Goal: Task Accomplishment & Management: Manage account settings

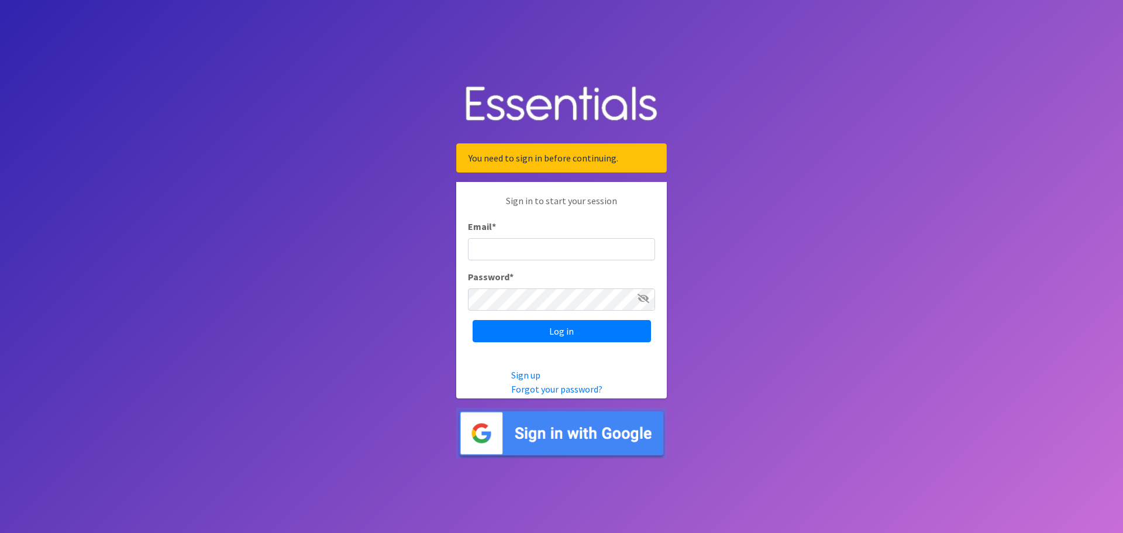
click at [563, 250] on input "Email *" at bounding box center [561, 249] width 187 height 22
type input "[EMAIL_ADDRESS][DOMAIN_NAME]"
click at [594, 249] on input "wildiaperbank@gmail.com" at bounding box center [561, 249] width 187 height 22
click at [582, 338] on input "Log in" at bounding box center [562, 331] width 178 height 22
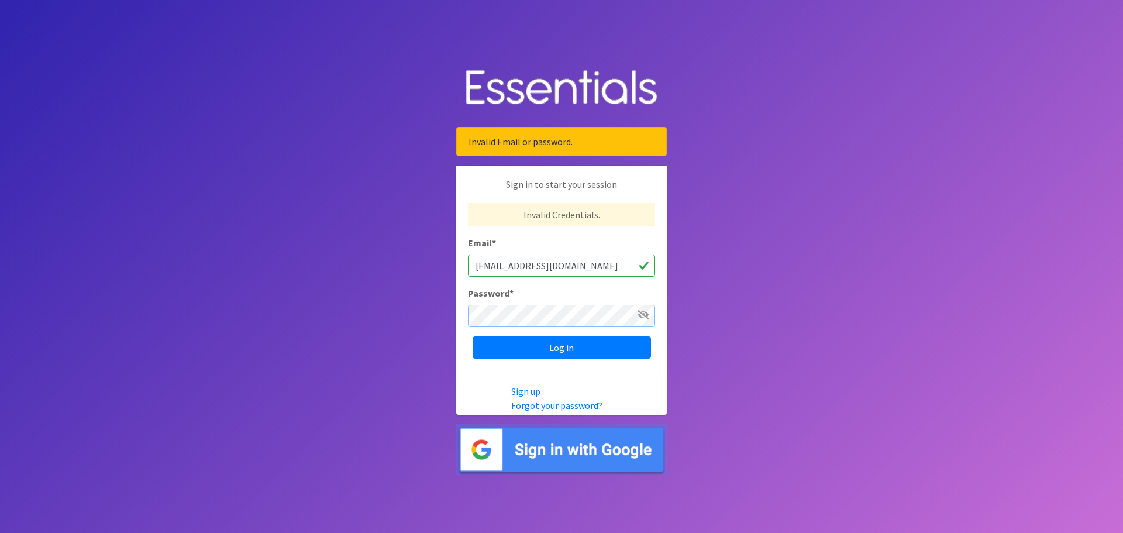
click at [473, 336] on input "Log in" at bounding box center [562, 347] width 178 height 22
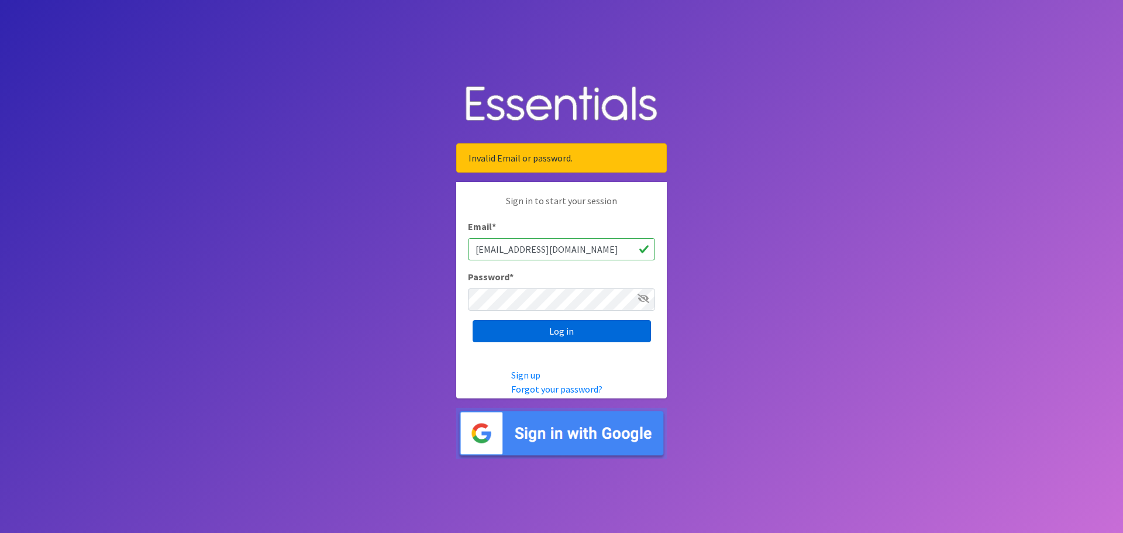
click at [545, 324] on input "Log in" at bounding box center [562, 331] width 178 height 22
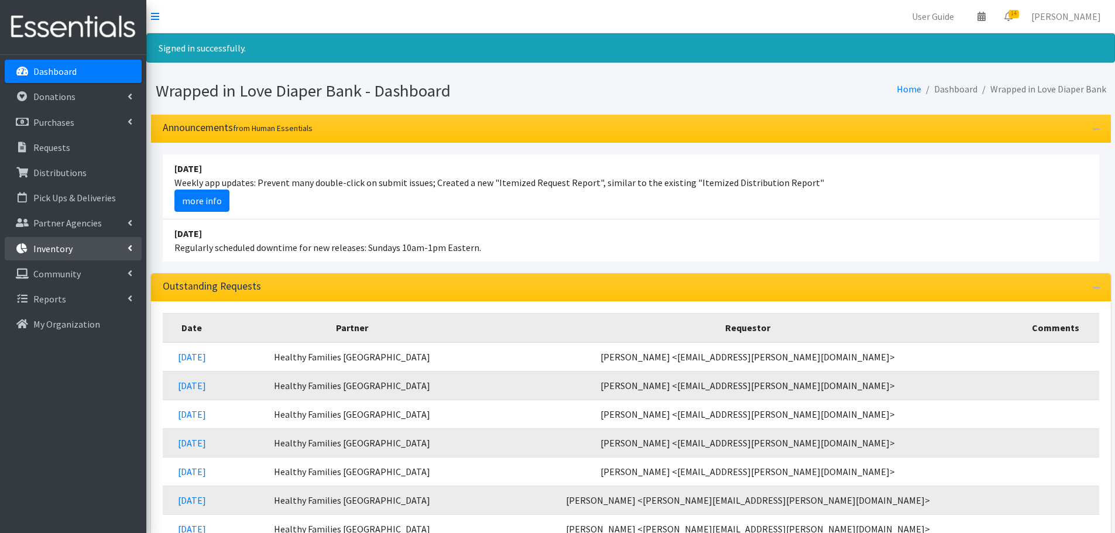
click at [96, 252] on link "Inventory" at bounding box center [73, 248] width 137 height 23
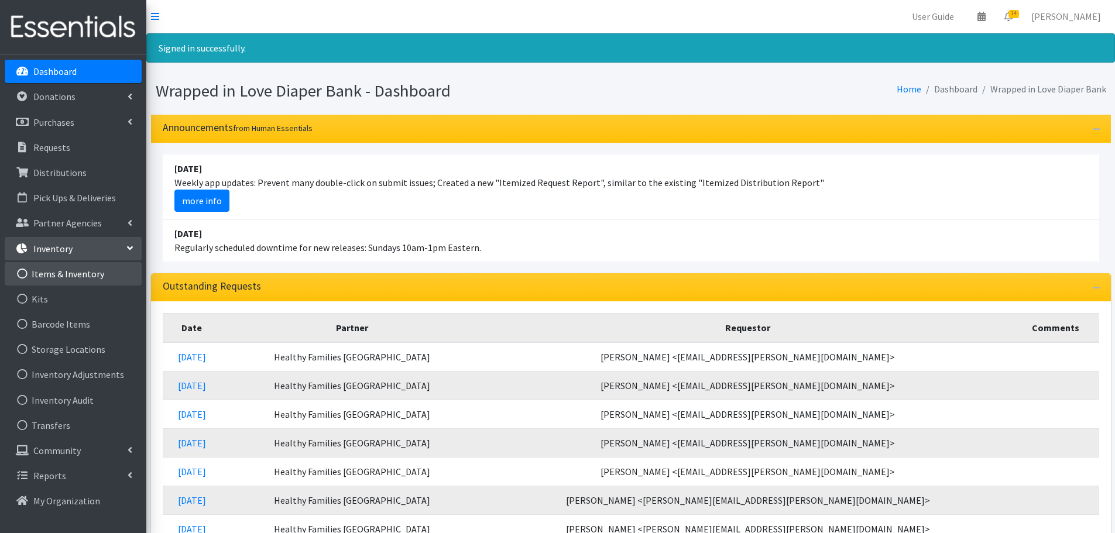
click at [87, 274] on link "Items & Inventory" at bounding box center [73, 273] width 137 height 23
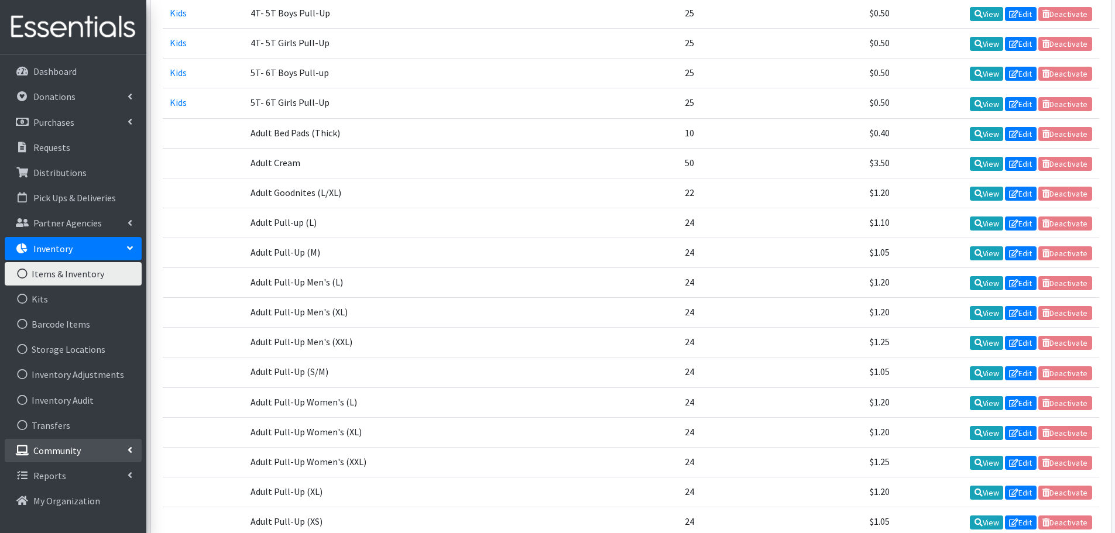
scroll to position [761, 0]
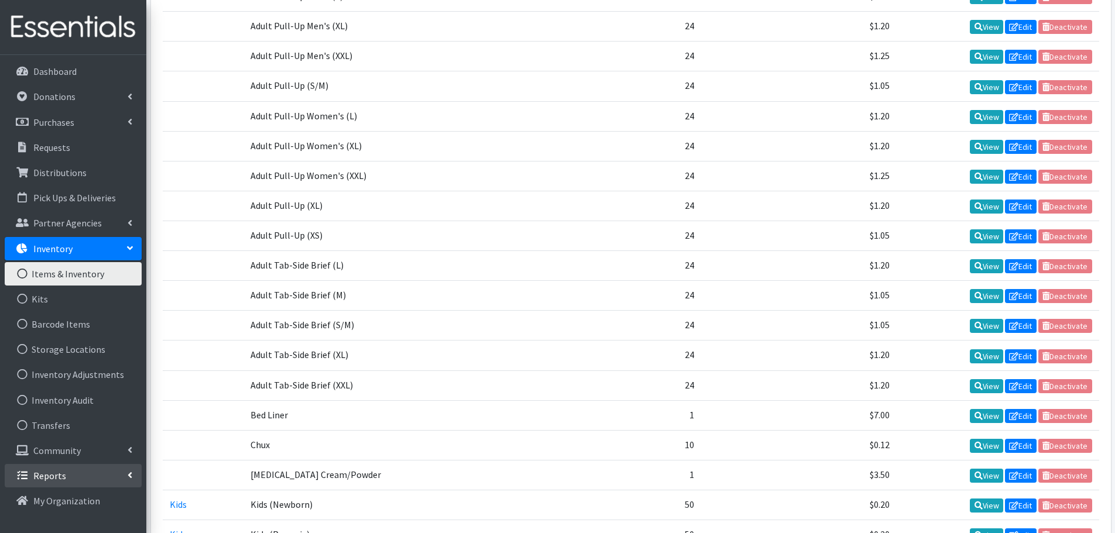
click at [75, 480] on link "Reports" at bounding box center [73, 475] width 137 height 23
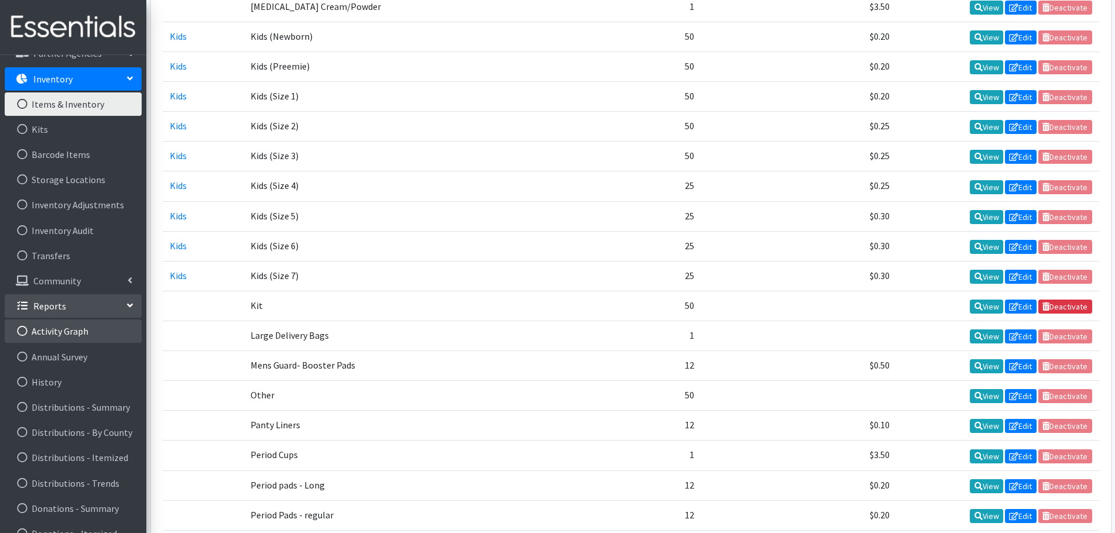
scroll to position [163, 0]
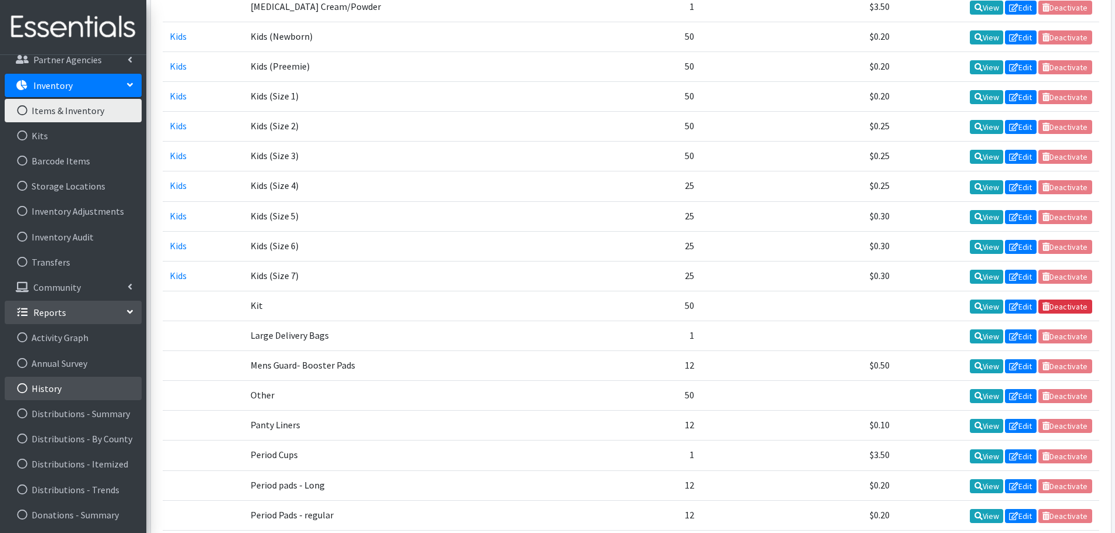
click at [66, 386] on link "History" at bounding box center [73, 388] width 137 height 23
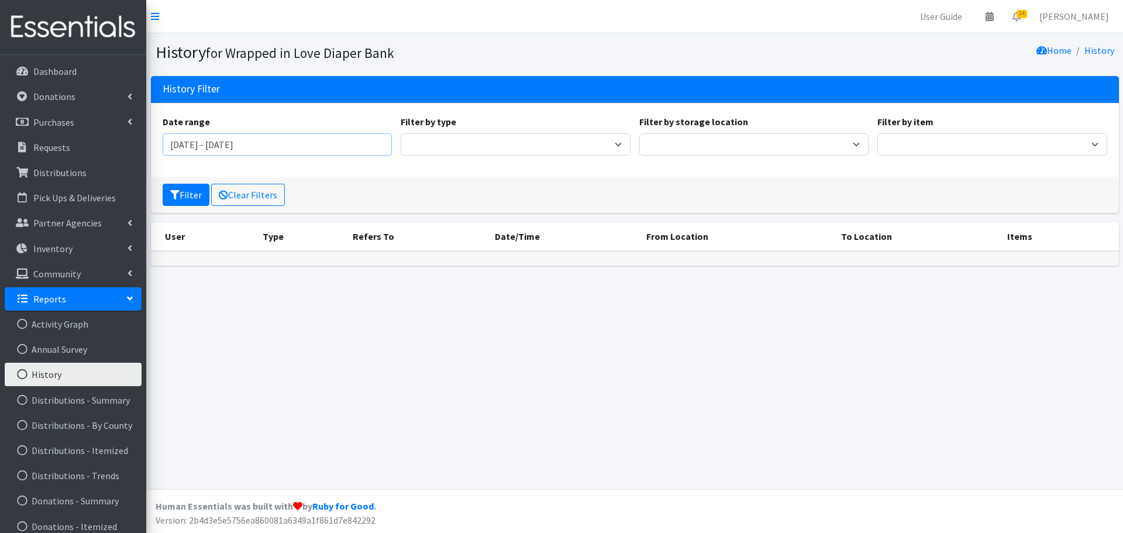
click at [249, 143] on input "[DATE] - [DATE]" at bounding box center [278, 144] width 230 height 22
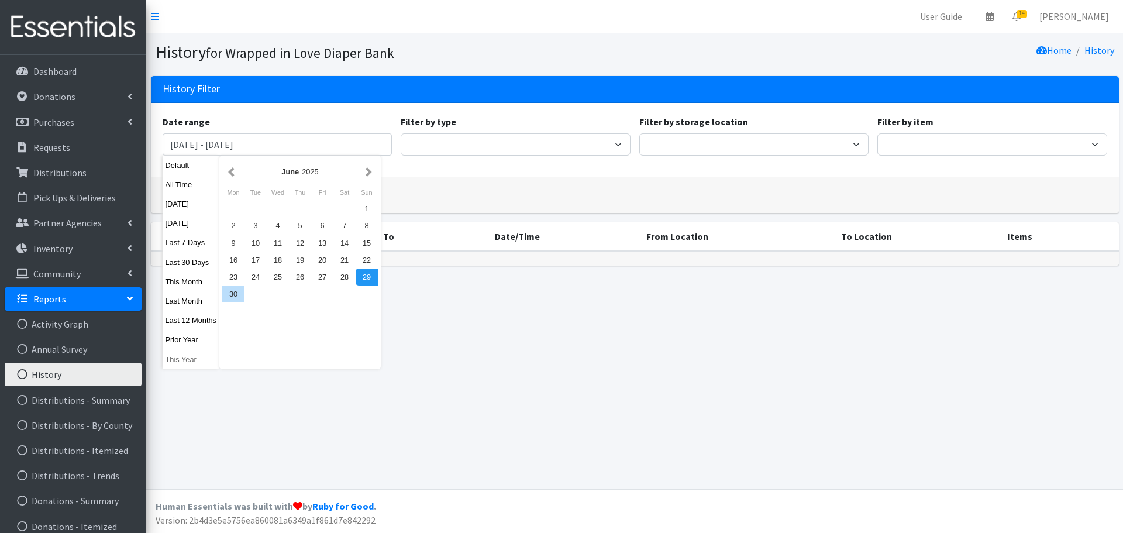
click at [178, 358] on button "This Year" at bounding box center [191, 359] width 57 height 17
type input "January 1, 2025 - December 31, 2025"
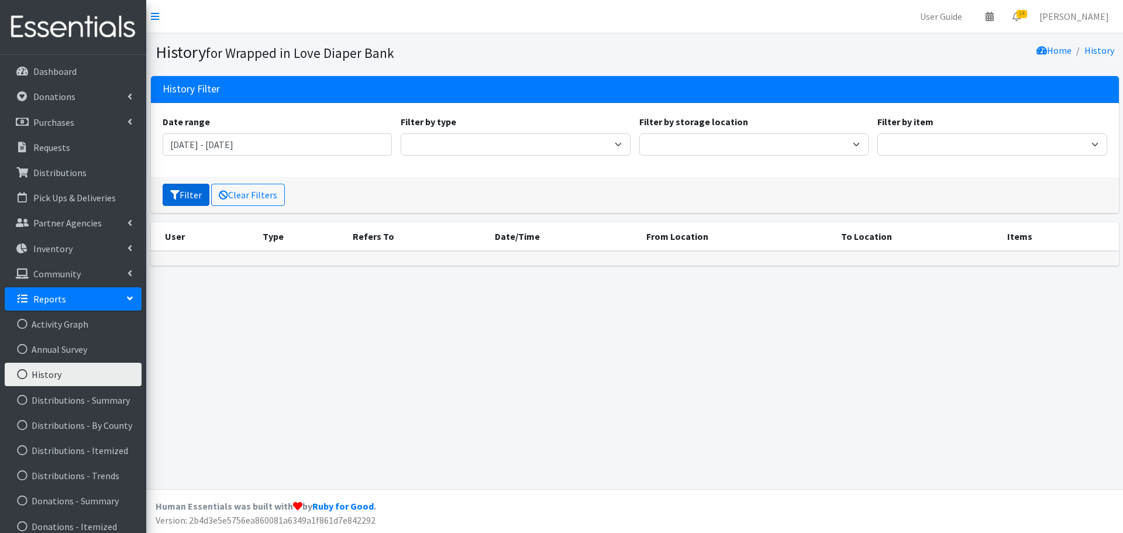
click at [198, 198] on button "Filter" at bounding box center [186, 195] width 47 height 22
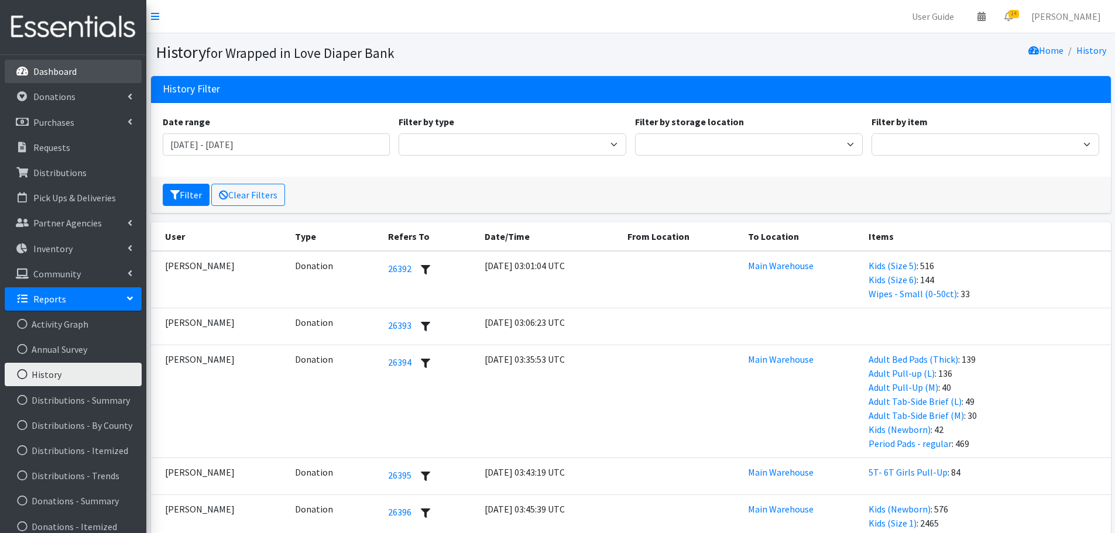
click at [64, 78] on link "Dashboard" at bounding box center [73, 71] width 137 height 23
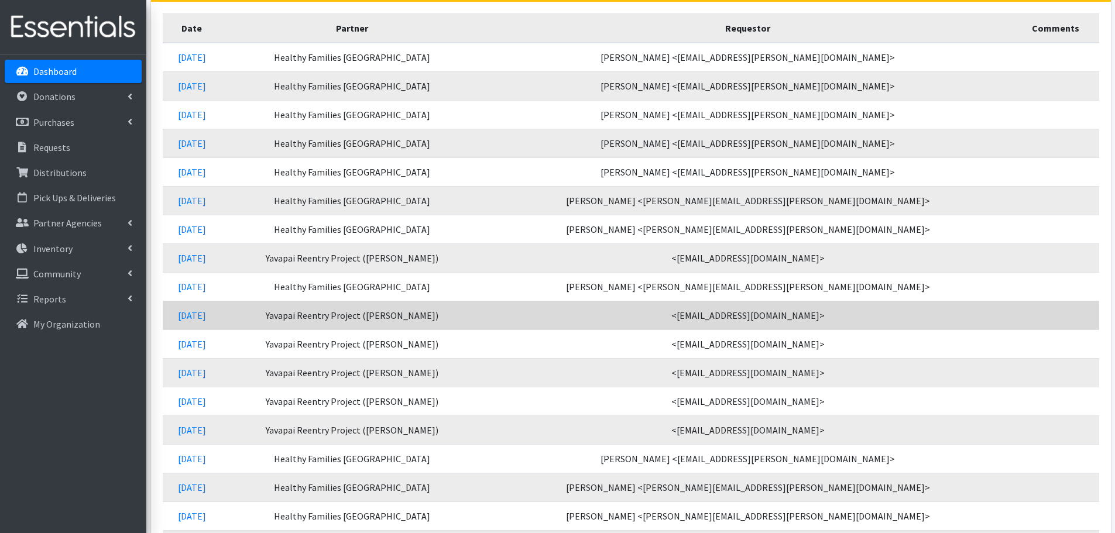
scroll to position [235, 0]
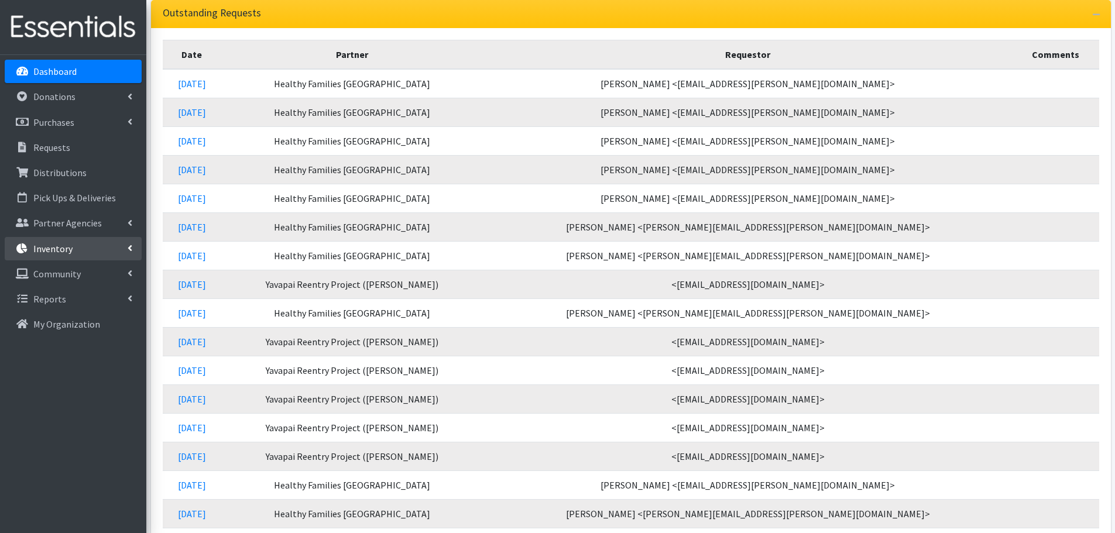
click at [73, 252] on link "Inventory" at bounding box center [73, 248] width 137 height 23
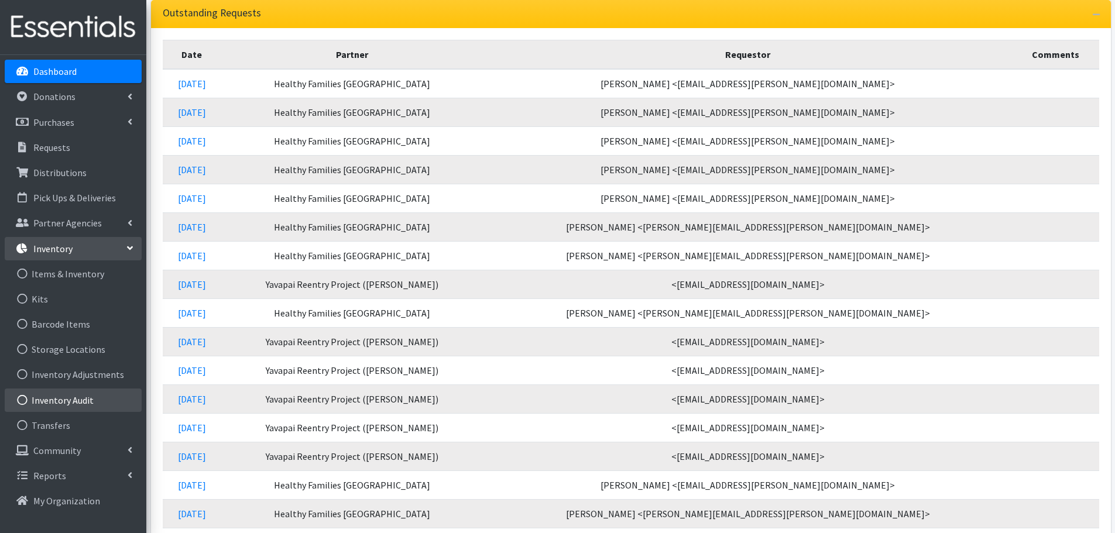
click at [82, 401] on link "Inventory Audit" at bounding box center [73, 400] width 137 height 23
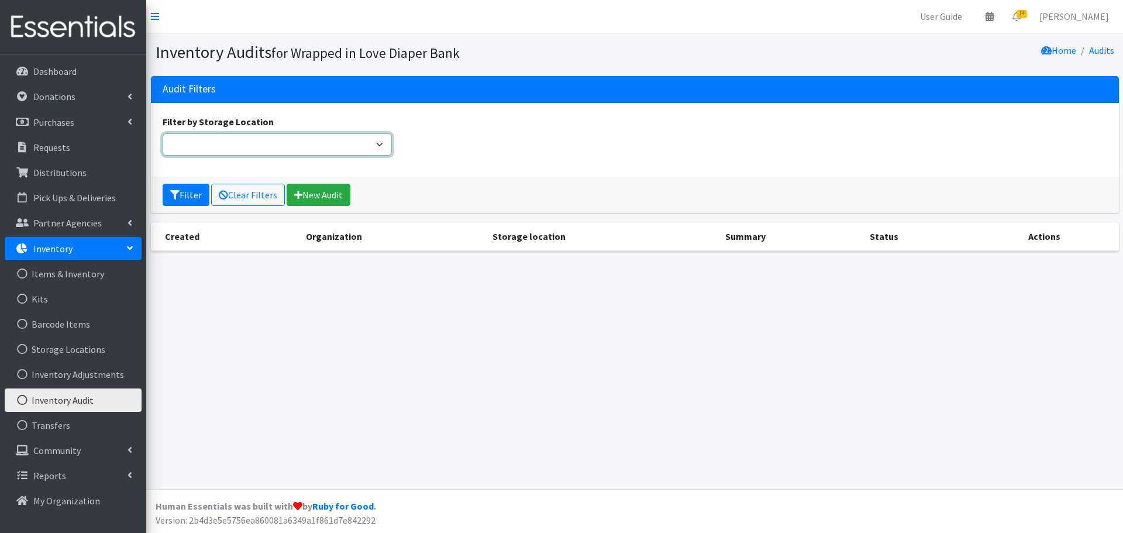
click at [222, 145] on select "Filter by Storage Location" at bounding box center [278, 144] width 230 height 22
click at [200, 190] on button "Filter" at bounding box center [186, 195] width 47 height 22
click at [309, 193] on link "New Audit" at bounding box center [319, 195] width 64 height 22
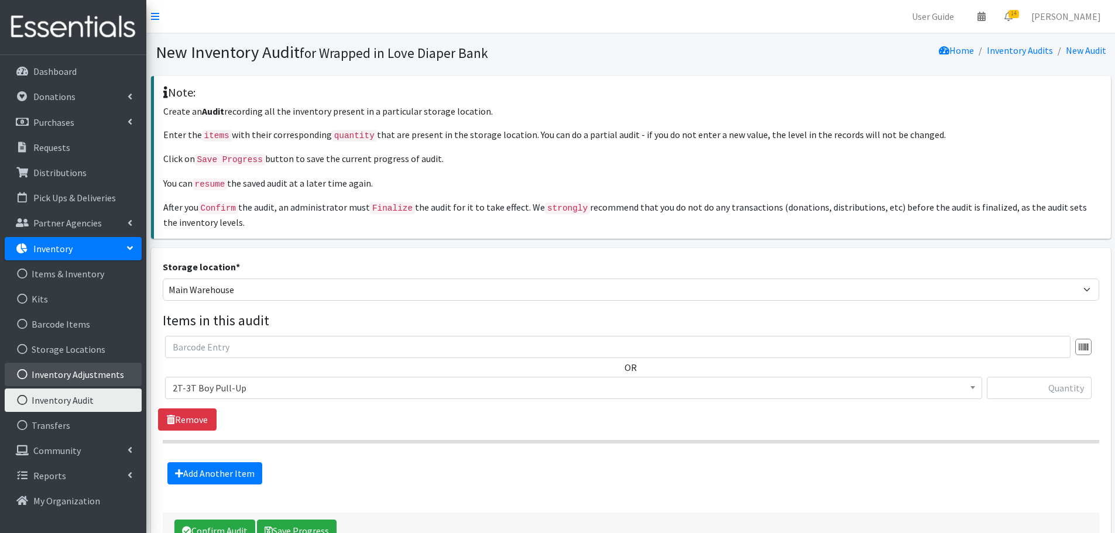
click at [80, 373] on link "Inventory Adjustments" at bounding box center [73, 374] width 137 height 23
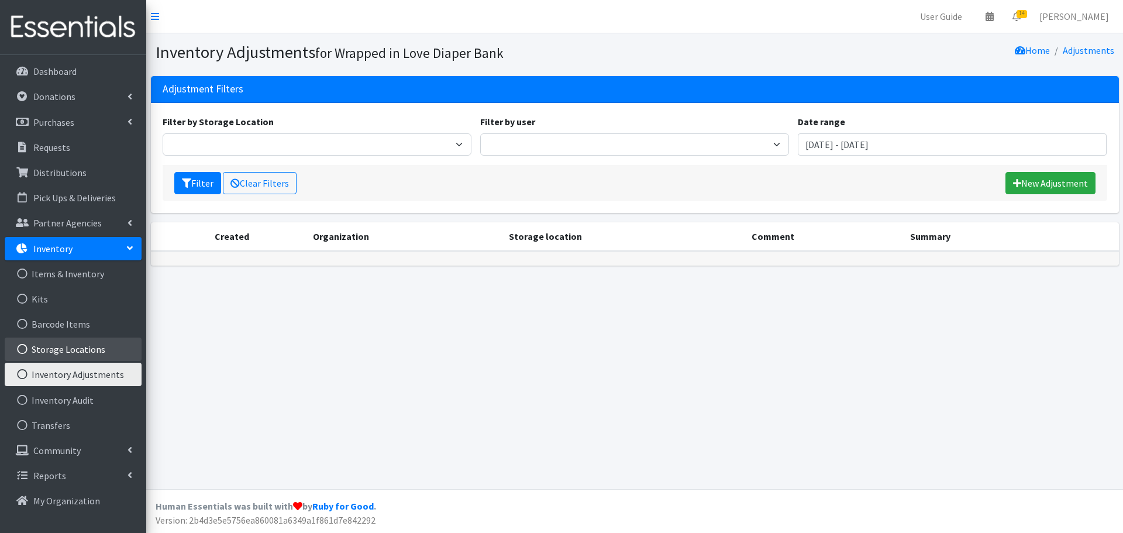
click at [76, 351] on link "Storage Locations" at bounding box center [73, 349] width 137 height 23
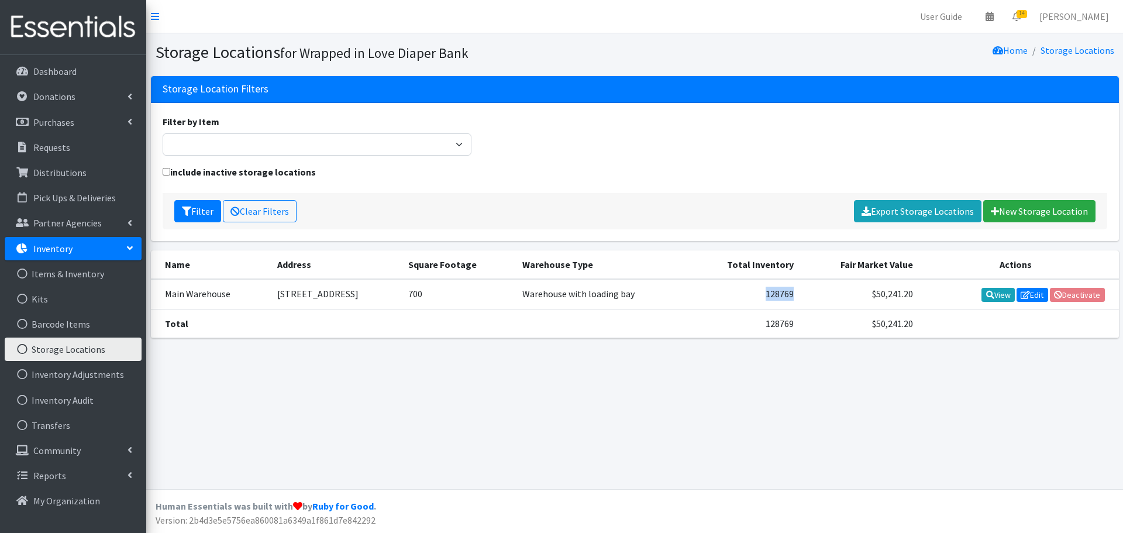
drag, startPoint x: 792, startPoint y: 295, endPoint x: 835, endPoint y: 292, distance: 42.8
click at [801, 292] on td "128769" at bounding box center [745, 294] width 111 height 30
click at [836, 376] on div "Storage Locations for Wrapped in Love Diaper Bank Home Storage Locations Storag…" at bounding box center [634, 261] width 977 height 456
click at [100, 270] on link "Items & Inventory" at bounding box center [73, 273] width 137 height 23
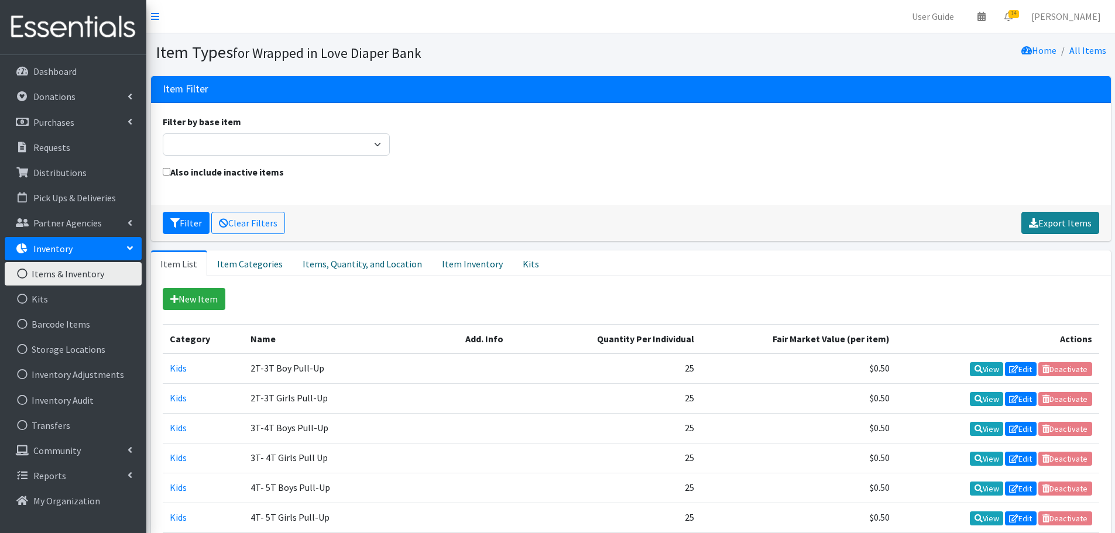
click at [1091, 221] on link "Export Items" at bounding box center [1060, 223] width 78 height 22
